Goal: Communication & Community: Answer question/provide support

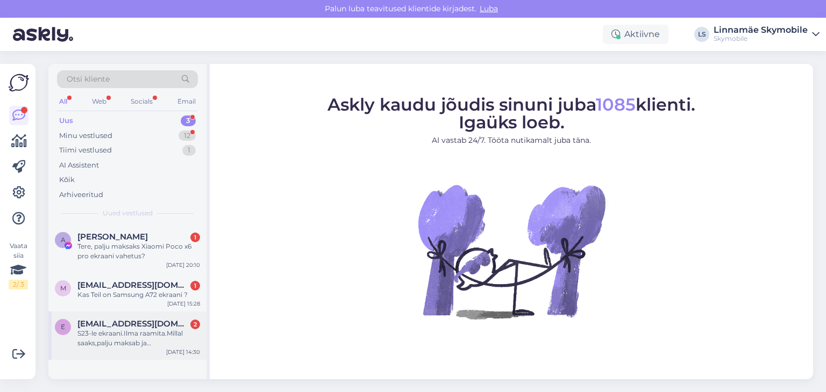
click at [148, 342] on div "S23-le ekraani.Ilma raamita.Millal saaks,palju maksab ja [PERSON_NAME] aega võt…" at bounding box center [138, 338] width 123 height 19
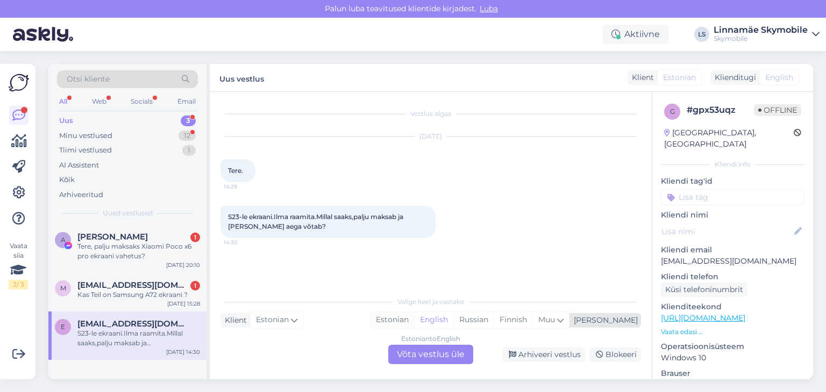
click at [414, 316] on div "Estonian" at bounding box center [392, 320] width 44 height 16
click at [439, 357] on div "Estonian to Estonian Võta vestlus üle" at bounding box center [430, 354] width 85 height 19
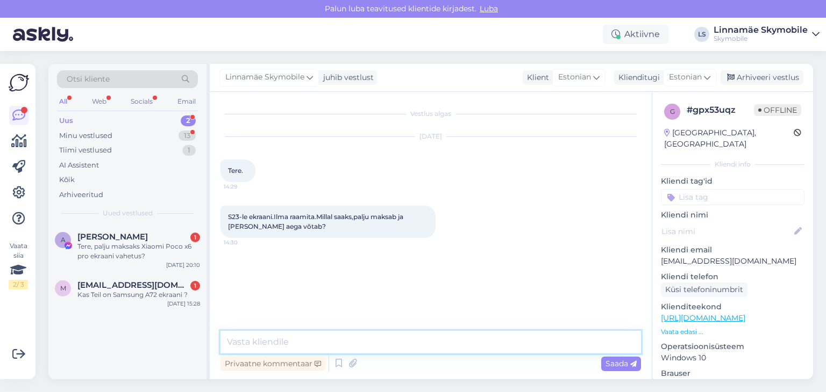
click at [406, 337] on textarea at bounding box center [430, 342] width 420 height 23
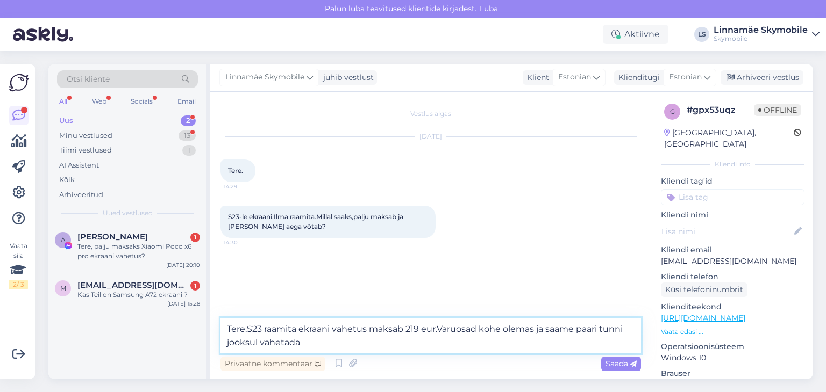
click at [419, 325] on textarea "Tere.S23 raamita ekraani vahetus maksab 219 eur.Varuosad kohe olemas ja saame p…" at bounding box center [430, 335] width 420 height 35
type textarea "Tere.S23 raamita ekraani vahetus maksab 238 eur.Varuosad kohe olemas ja saame p…"
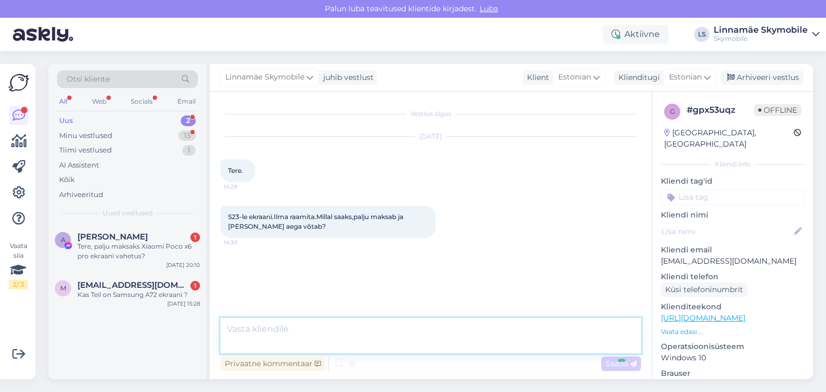
scroll to position [7, 0]
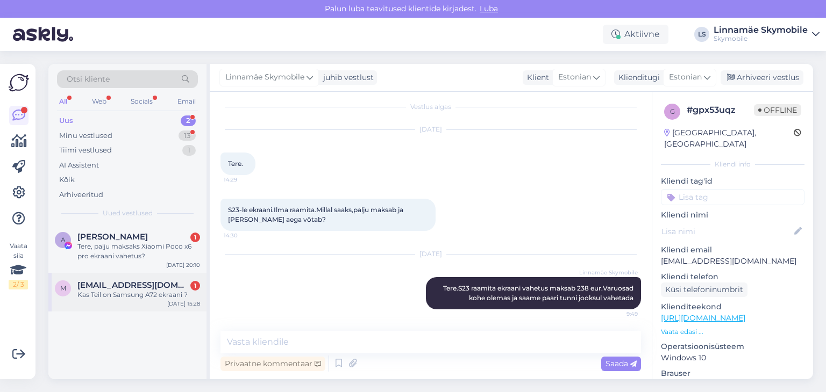
click at [116, 294] on div "Kas Teil on Samsung A72 ekraani ?" at bounding box center [138, 295] width 123 height 10
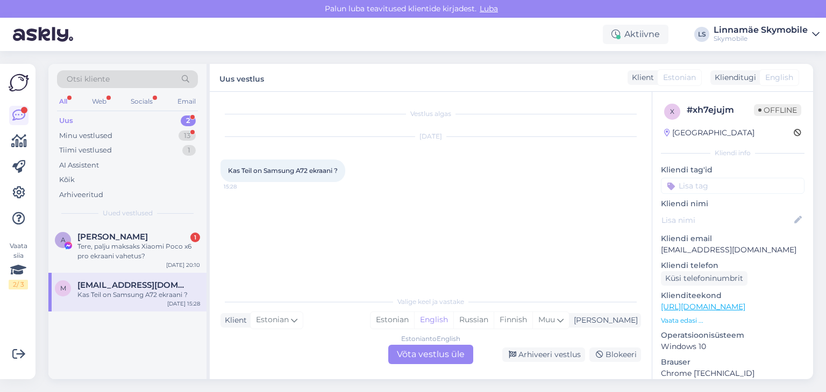
scroll to position [0, 0]
click at [414, 319] on div "Estonian" at bounding box center [392, 320] width 44 height 16
click at [433, 355] on div "Estonian to Estonian Võta vestlus üle" at bounding box center [430, 354] width 85 height 19
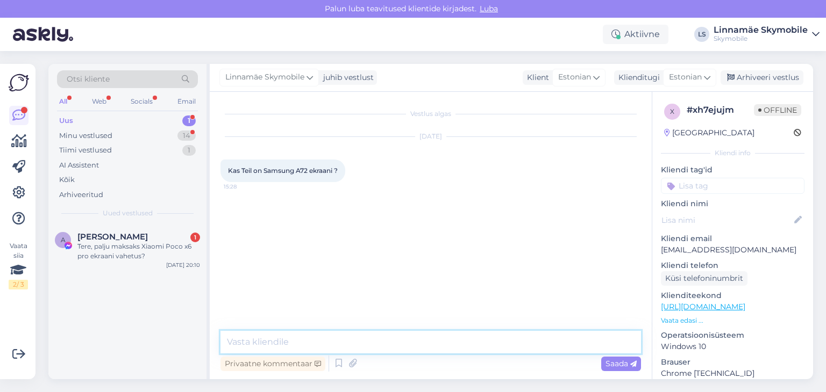
click at [369, 340] on textarea at bounding box center [430, 342] width 420 height 23
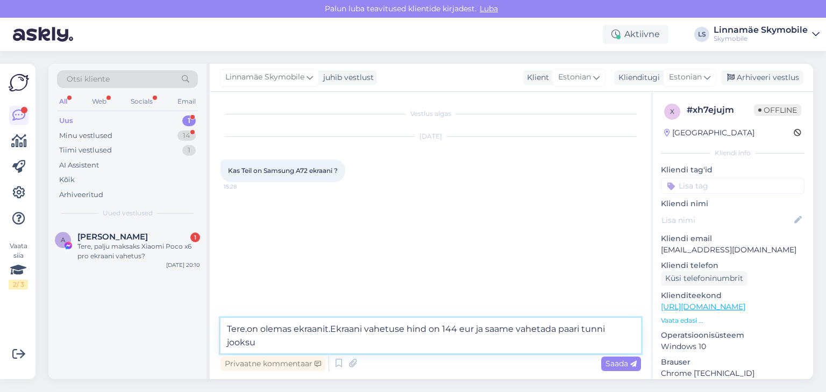
type textarea "Tere.on olemas ekraanit.Ekraani vahetuse hind on 144 eur ja saame vahetada paar…"
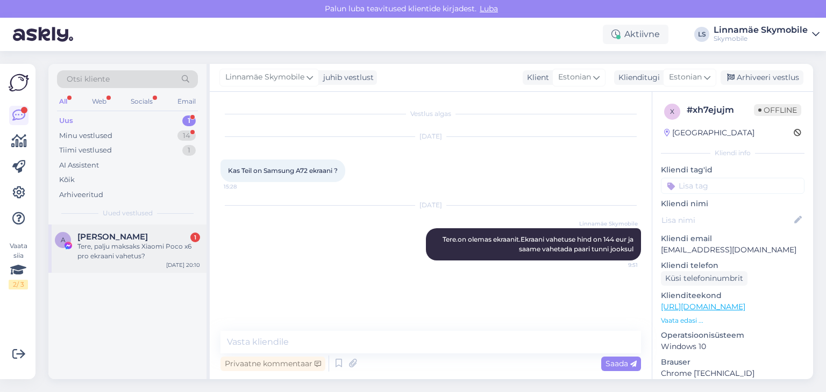
click at [120, 242] on div "Tere, palju maksaks Xiaomi Poco x6 pro ekraani vahetus?" at bounding box center [138, 251] width 123 height 19
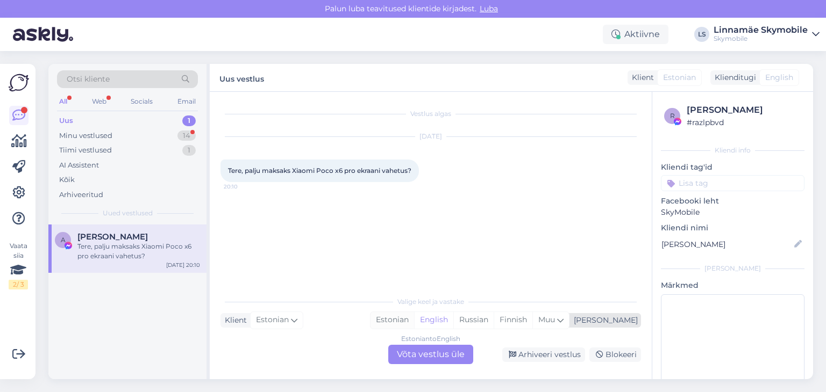
click at [414, 322] on div "Estonian" at bounding box center [392, 320] width 44 height 16
click at [426, 353] on div "Estonian to Estonian Võta vestlus üle" at bounding box center [430, 354] width 85 height 19
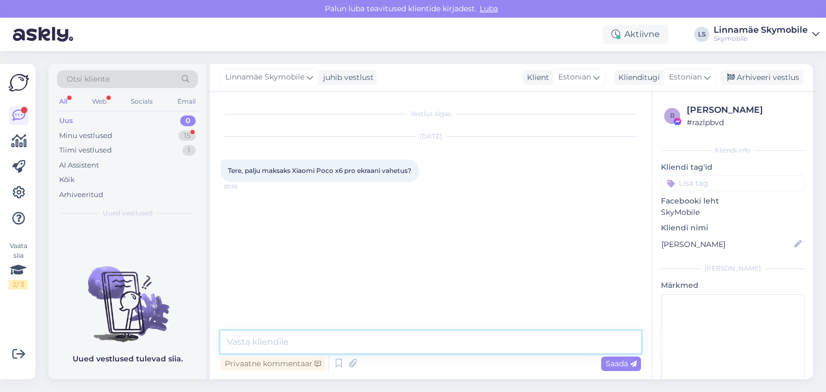
click at [381, 344] on textarea at bounding box center [430, 342] width 420 height 23
click at [353, 335] on textarea "Tere. Ekraani vahetus" at bounding box center [430, 342] width 420 height 23
click at [387, 340] on textarea "Tere. Ekraani vahetus maksab" at bounding box center [430, 342] width 420 height 23
type textarea "Tere. Ekraani vahetus maksab 184 eur"
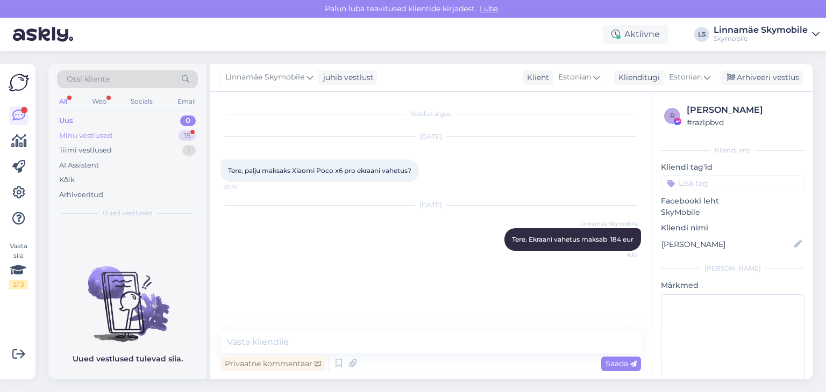
click at [101, 133] on div "Minu vestlused" at bounding box center [85, 136] width 53 height 11
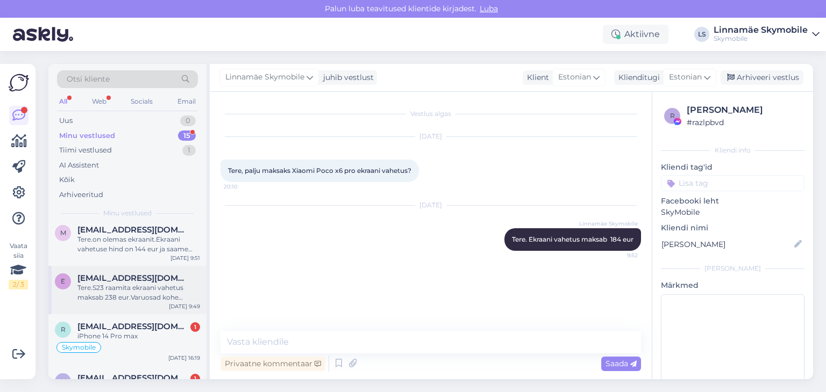
scroll to position [108, 0]
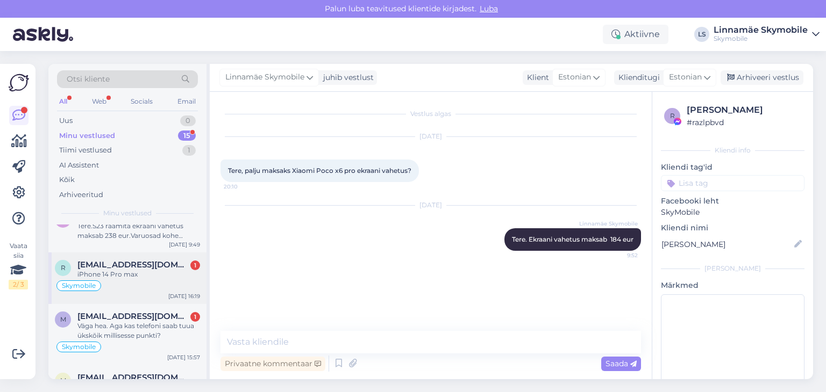
click at [121, 273] on div "iPhone 14 Pro max" at bounding box center [138, 275] width 123 height 10
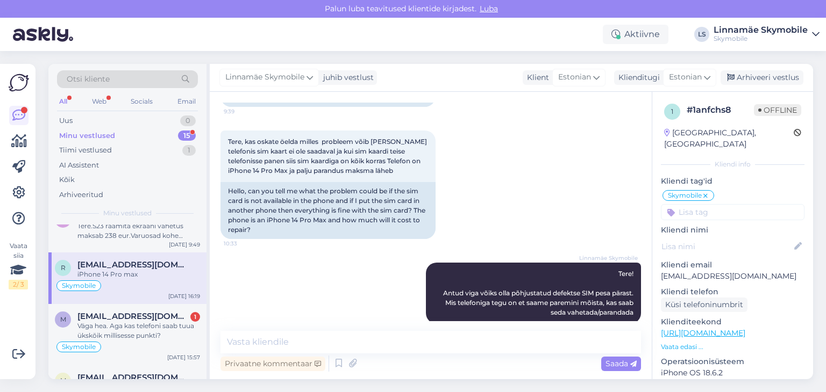
scroll to position [86, 0]
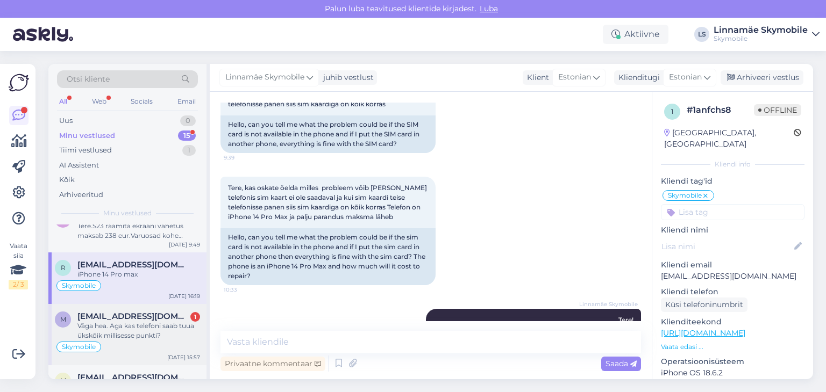
click at [125, 334] on div "Väga hea. Aga kas telefoni saab tuua ükskõik millisesse punkti?" at bounding box center [138, 330] width 123 height 19
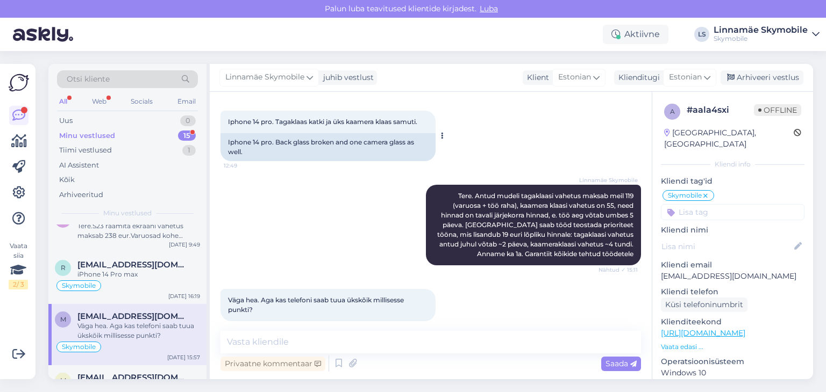
scroll to position [145, 0]
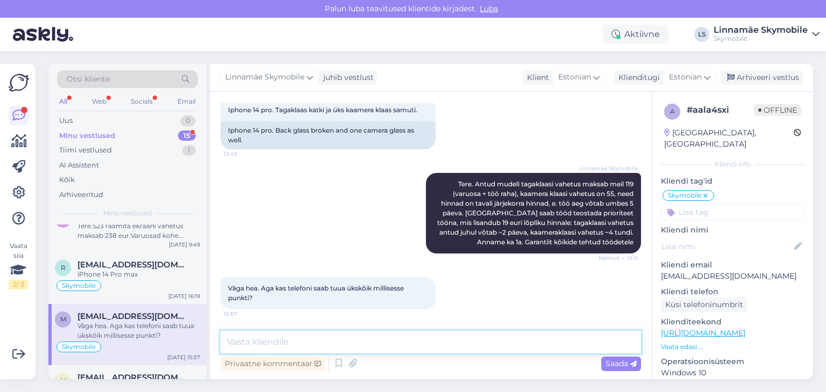
click at [374, 347] on textarea at bounding box center [430, 342] width 420 height 23
type textarea "Jah, võib tuua oma telefoni sobivale teile esindusse"
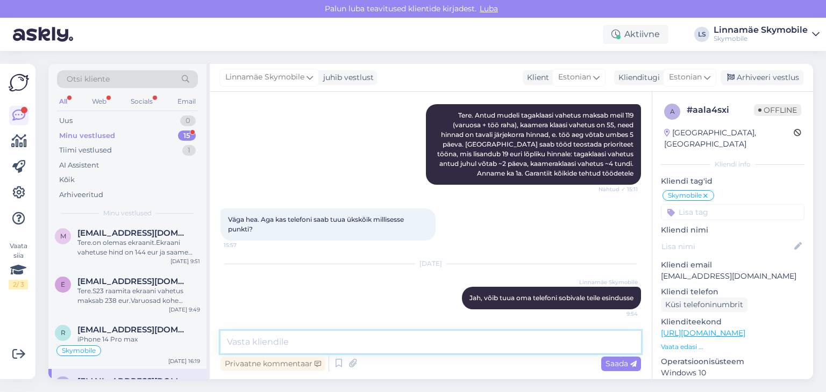
scroll to position [0, 0]
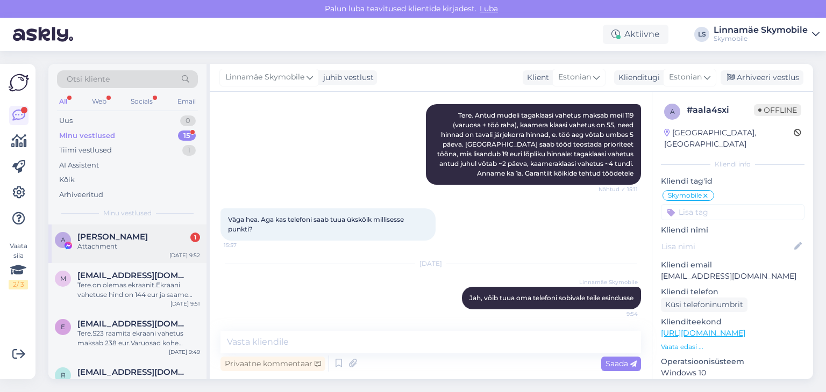
click at [144, 247] on div "Attachment" at bounding box center [138, 247] width 123 height 10
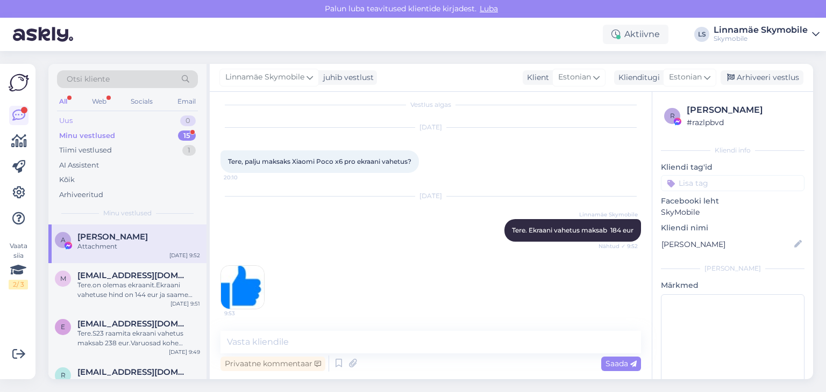
click at [131, 124] on div "Uus 0" at bounding box center [127, 120] width 141 height 15
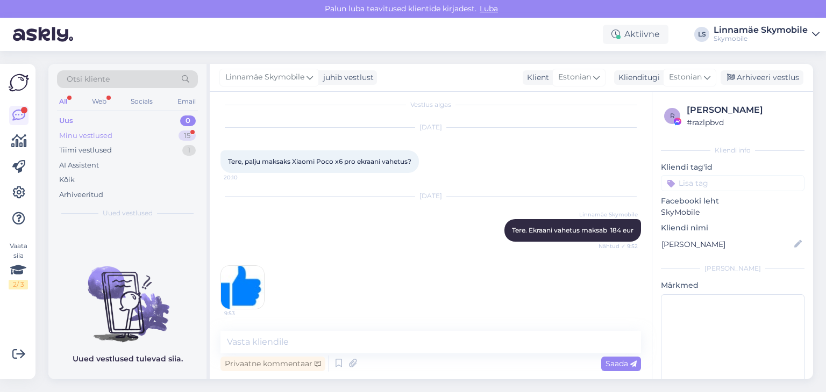
click at [125, 135] on div "Minu vestlused 15" at bounding box center [127, 135] width 141 height 15
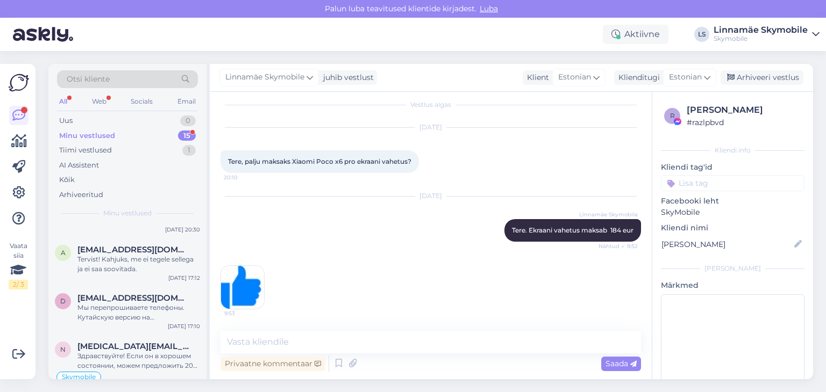
scroll to position [645, 0]
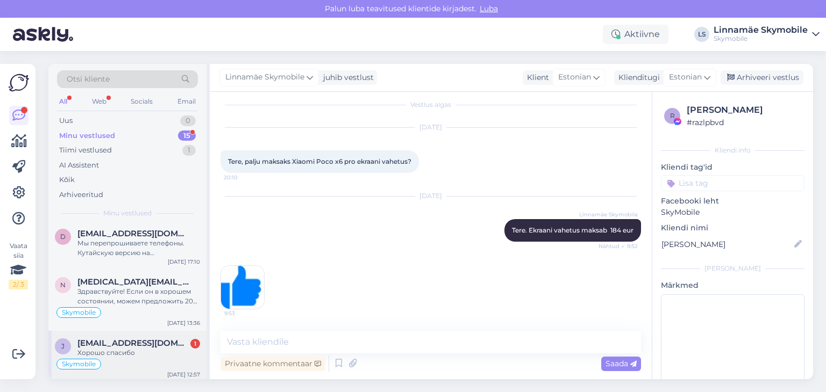
click at [155, 342] on span "[EMAIL_ADDRESS][DOMAIN_NAME]" at bounding box center [133, 344] width 112 height 10
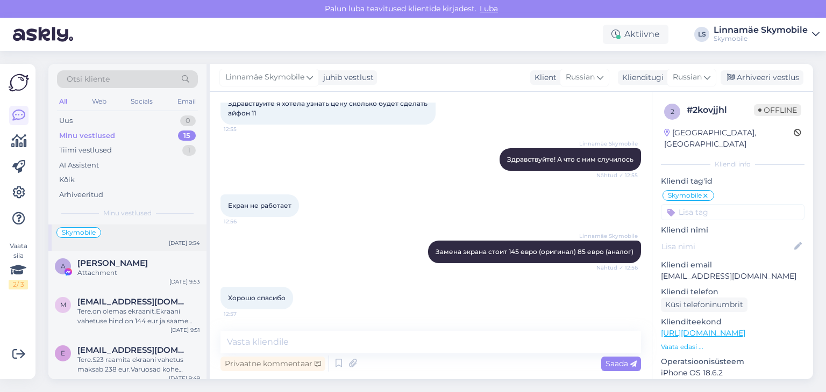
scroll to position [0, 0]
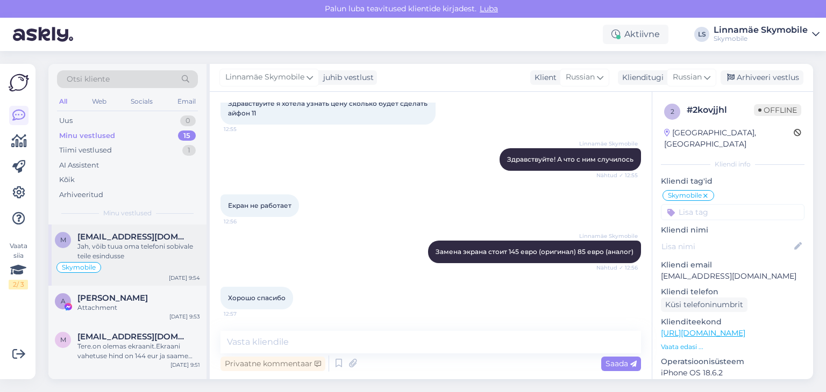
click at [130, 253] on div "Jah, võib tuua oma telefoni sobivale teile esindusse" at bounding box center [138, 251] width 123 height 19
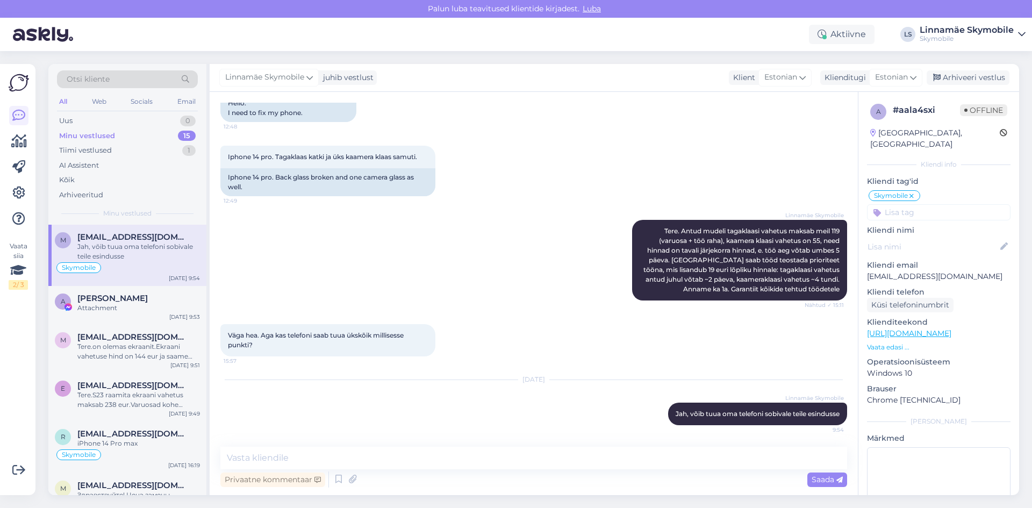
scroll to position [98, 0]
click at [85, 125] on div "Uus 0" at bounding box center [127, 120] width 141 height 15
